Goal: Check status

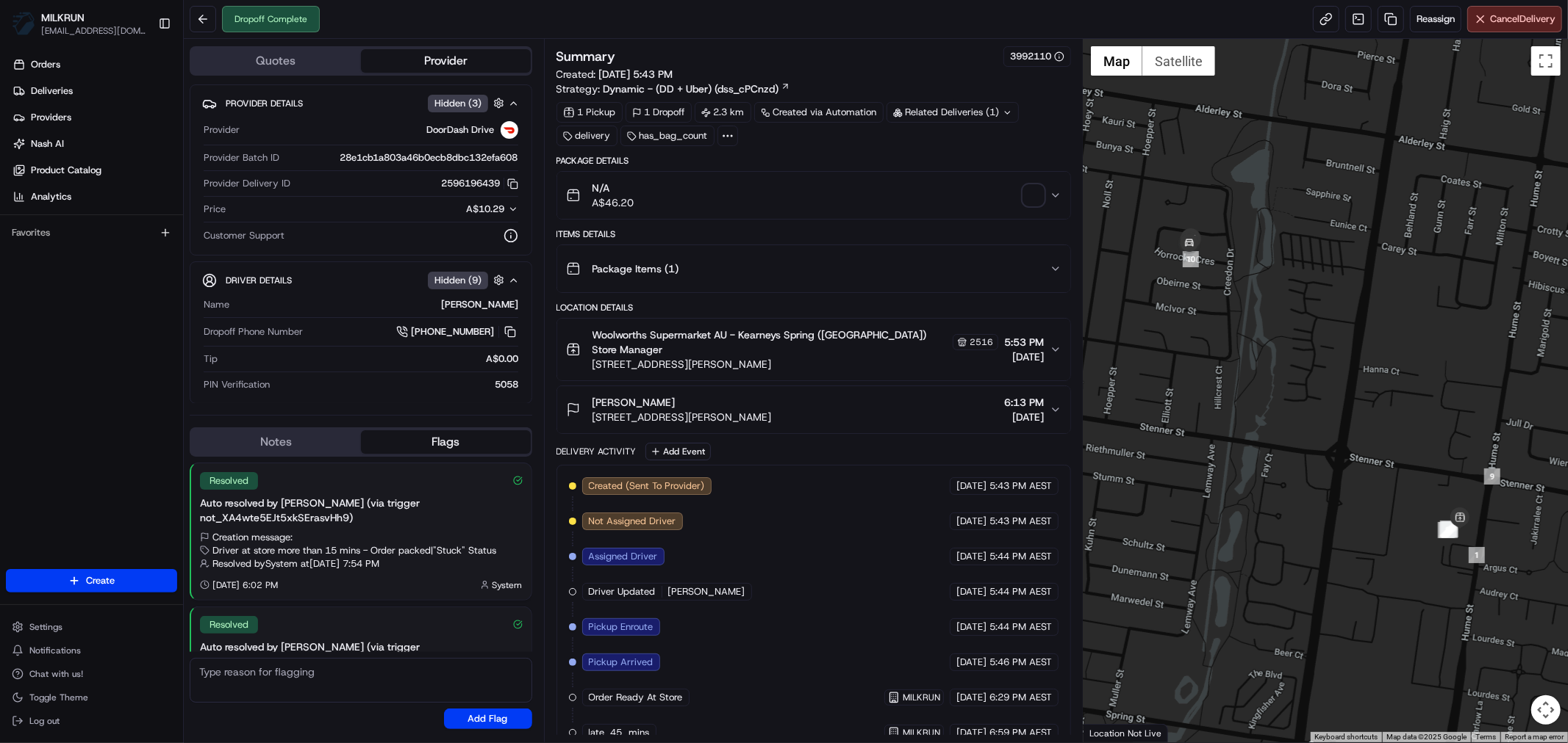
scroll to position [91, 0]
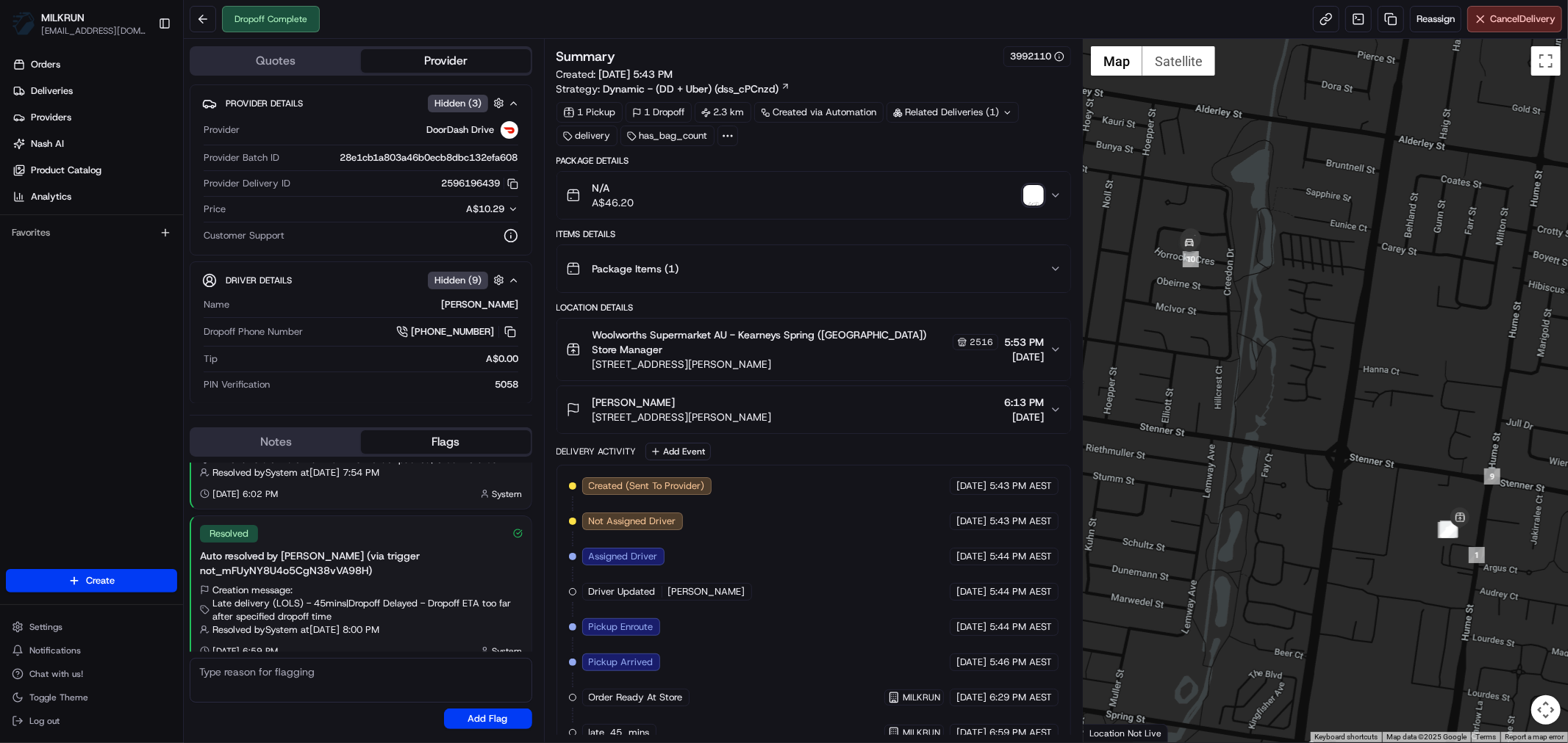
click at [1049, 195] on icon "button" at bounding box center [1055, 195] width 12 height 12
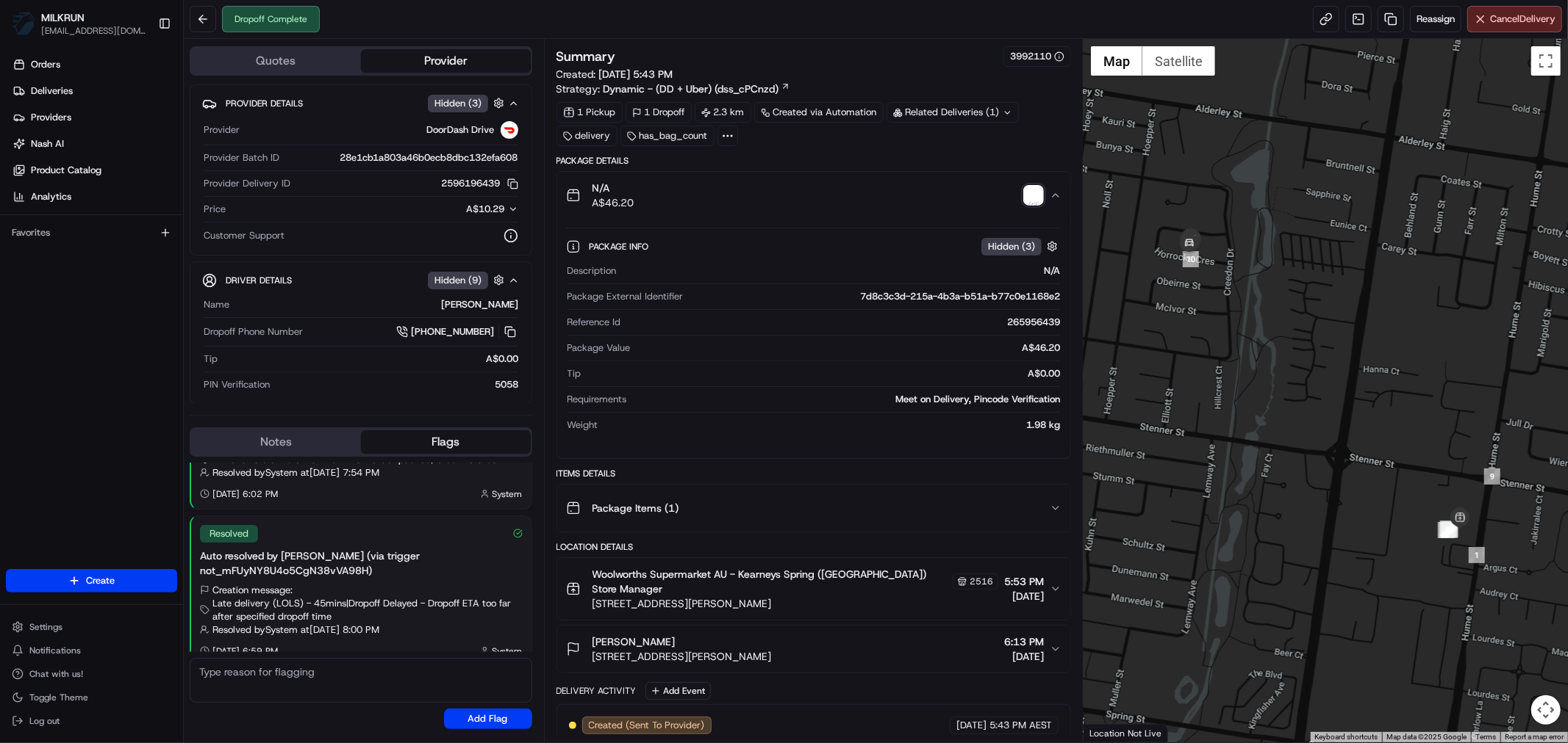
click at [1049, 195] on icon "button" at bounding box center [1055, 195] width 12 height 12
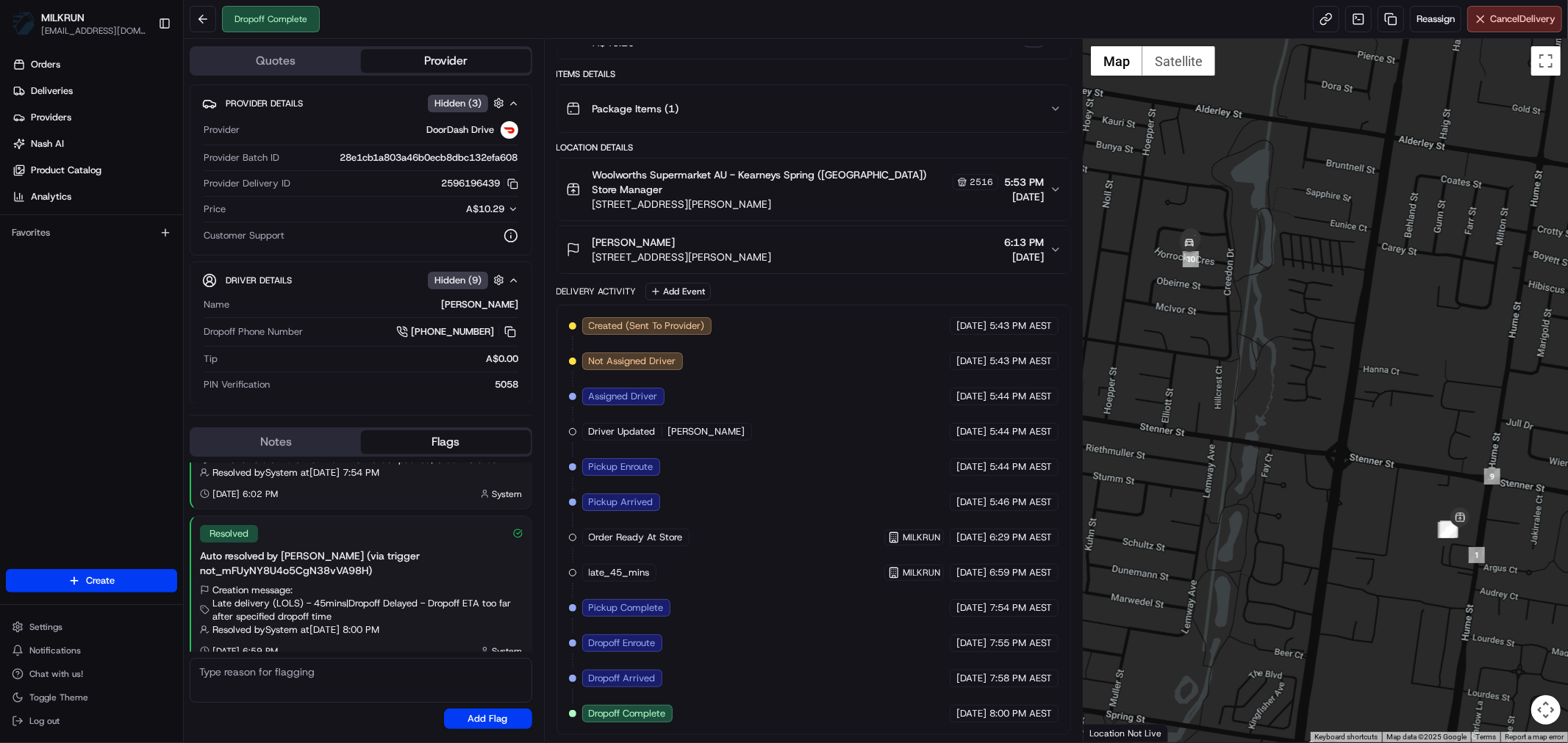
scroll to position [0, 0]
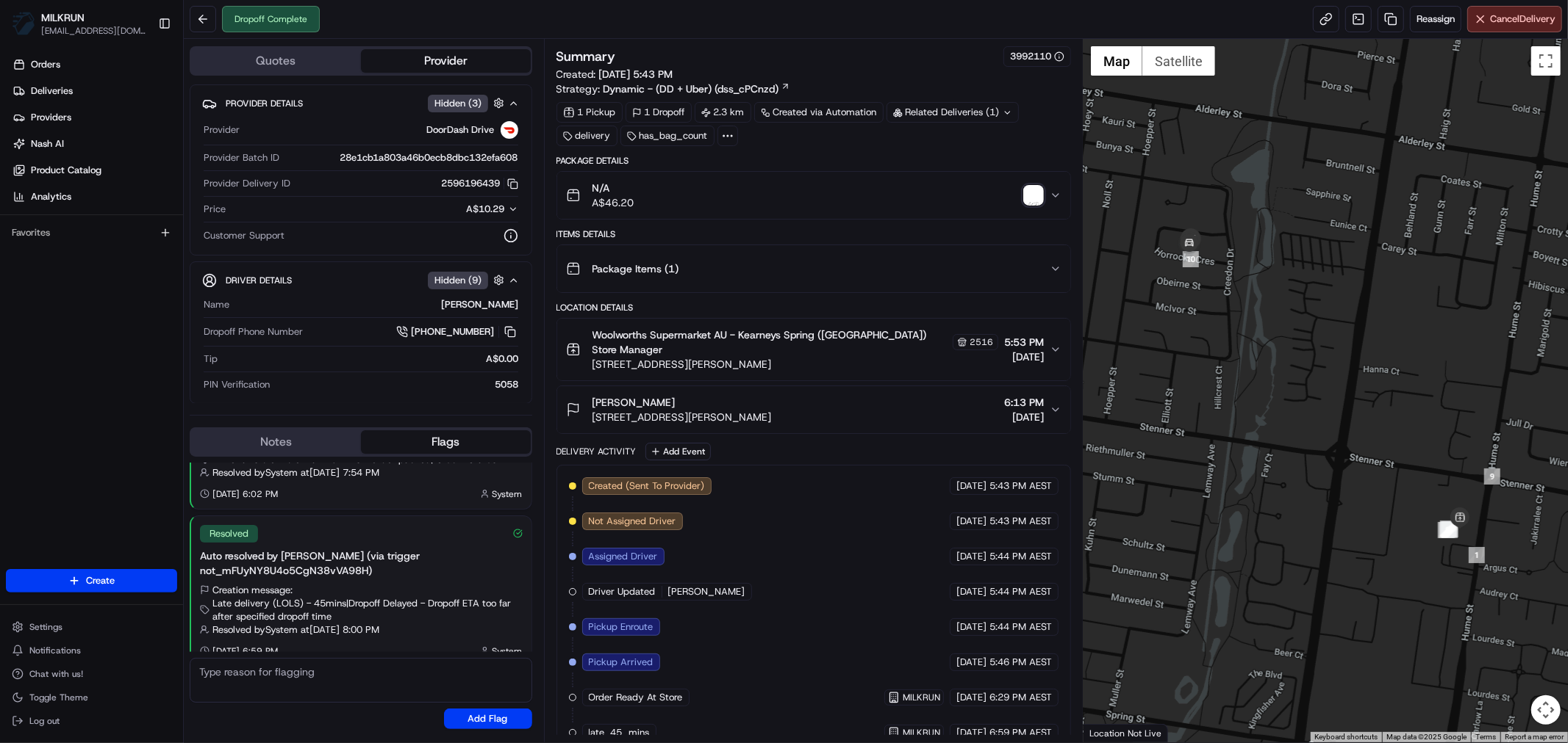
click at [1059, 193] on icon "button" at bounding box center [1055, 195] width 12 height 12
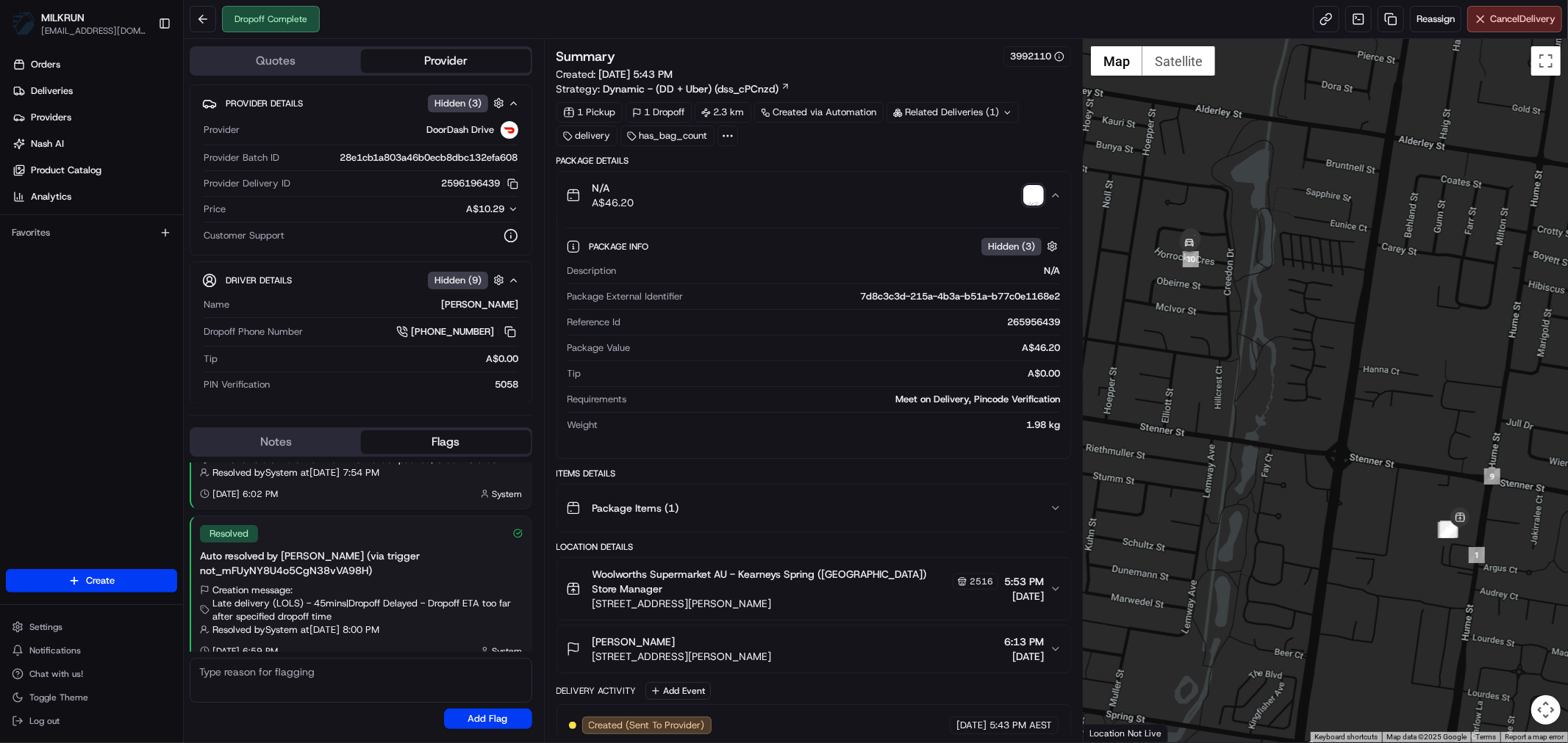
click at [1059, 193] on icon "button" at bounding box center [1055, 195] width 12 height 12
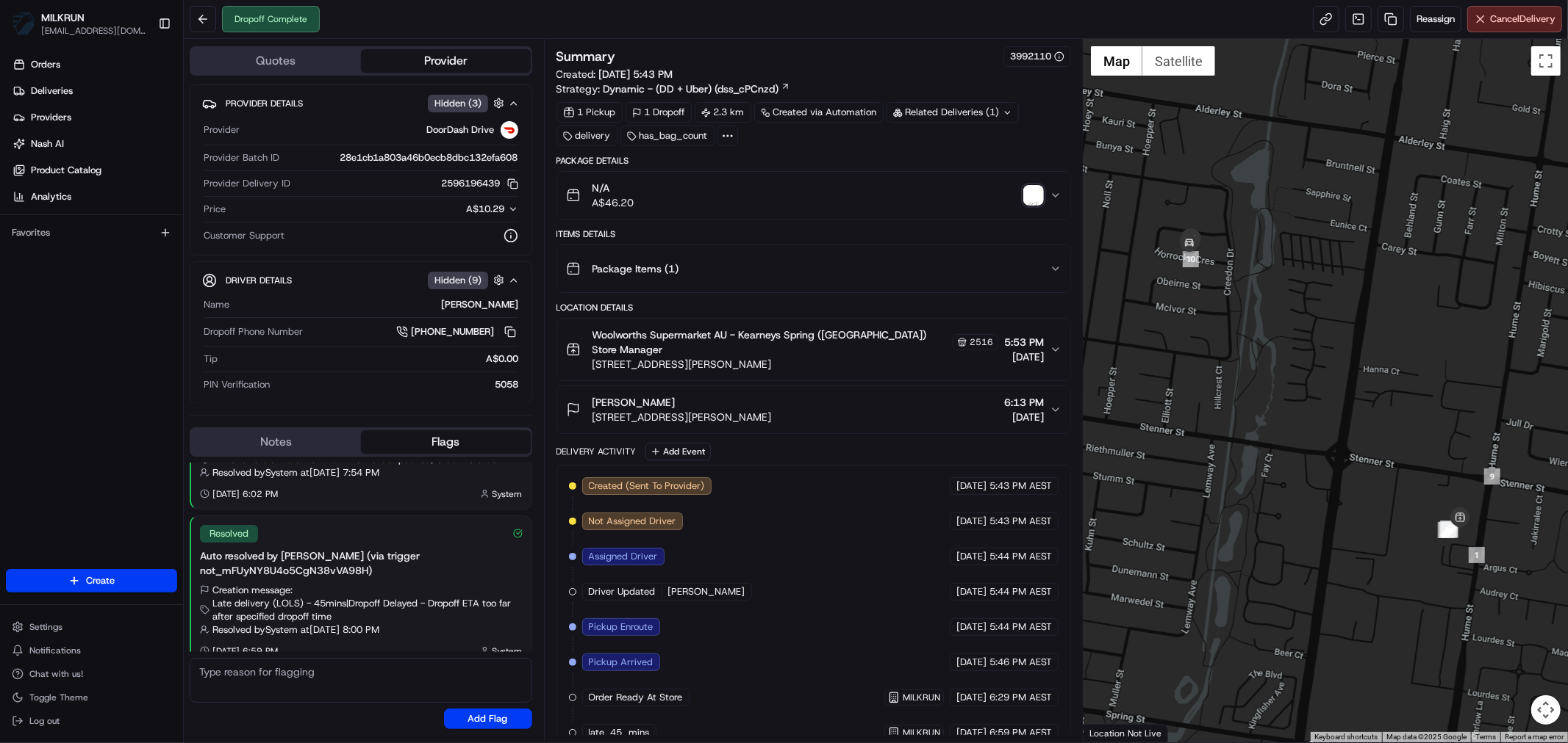
click at [1037, 189] on img "button" at bounding box center [1033, 195] width 21 height 21
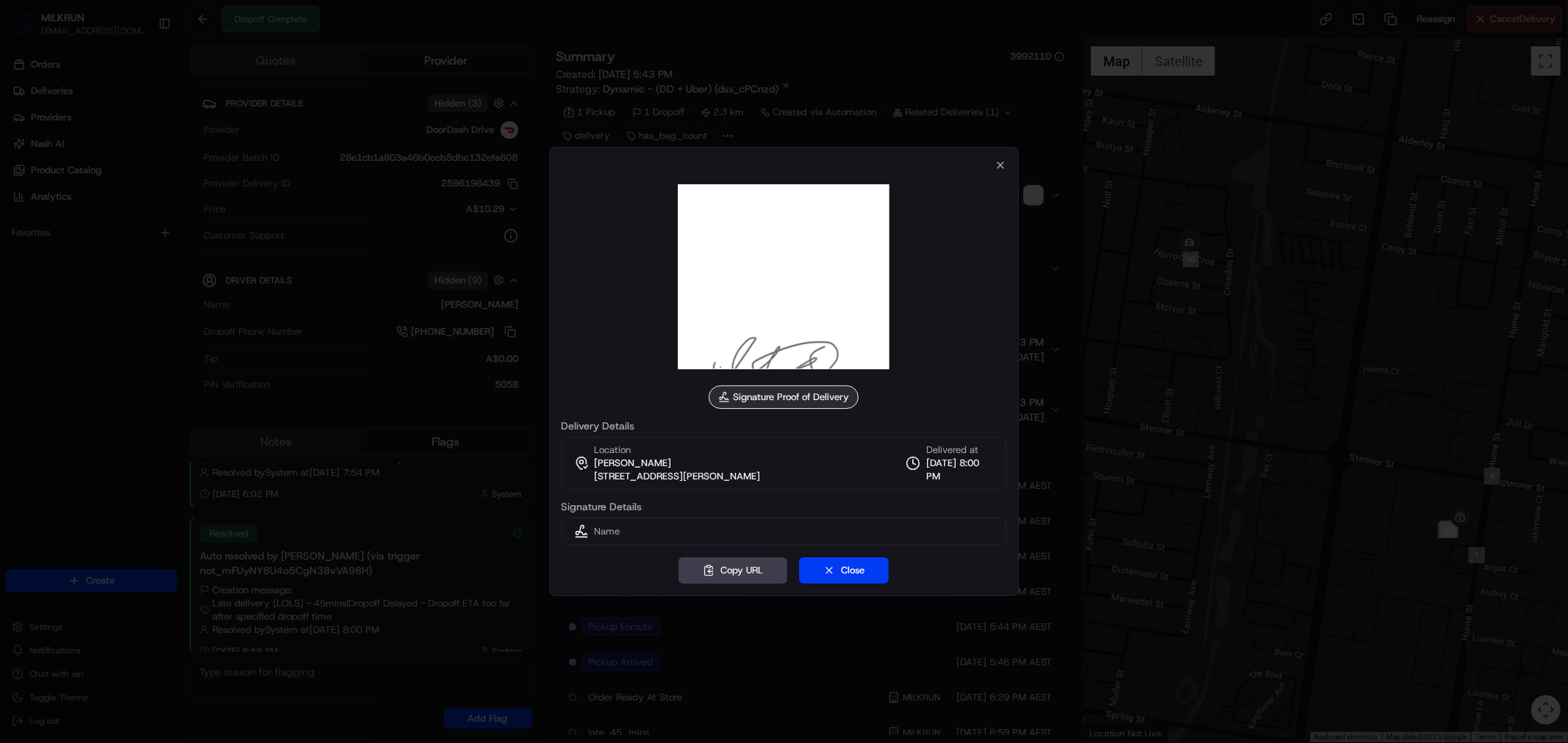
click at [818, 295] on img at bounding box center [784, 277] width 212 height 212
click at [1002, 162] on icon "button" at bounding box center [1001, 165] width 6 height 6
